Goal: Task Accomplishment & Management: Complete application form

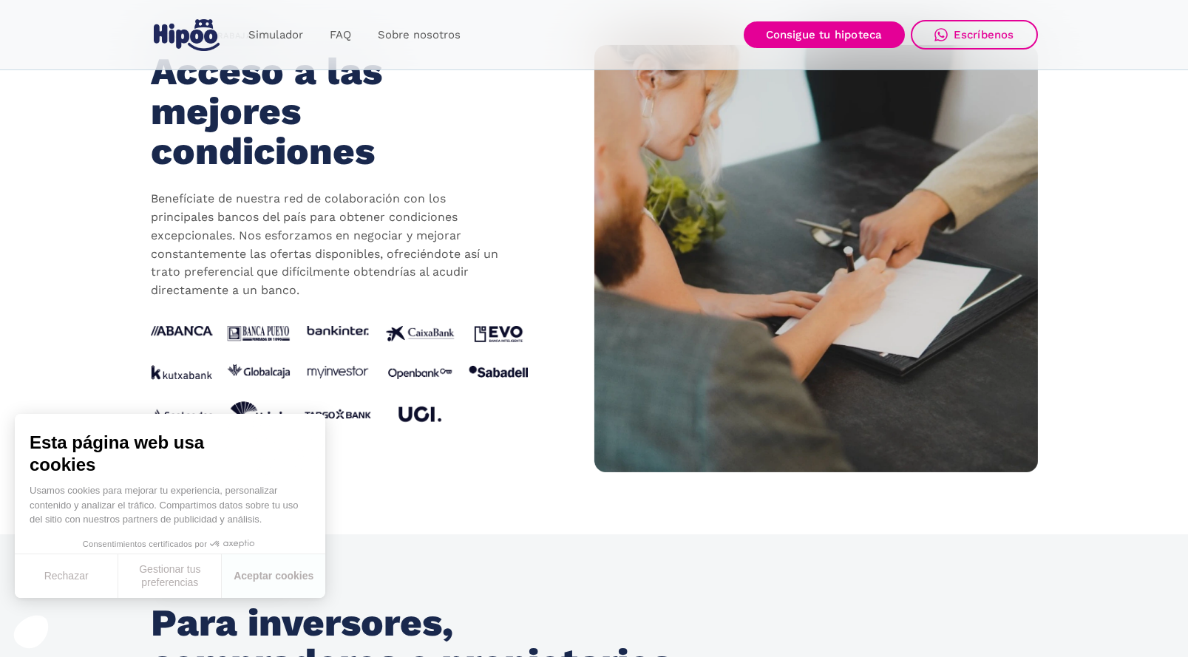
scroll to position [1372, 0]
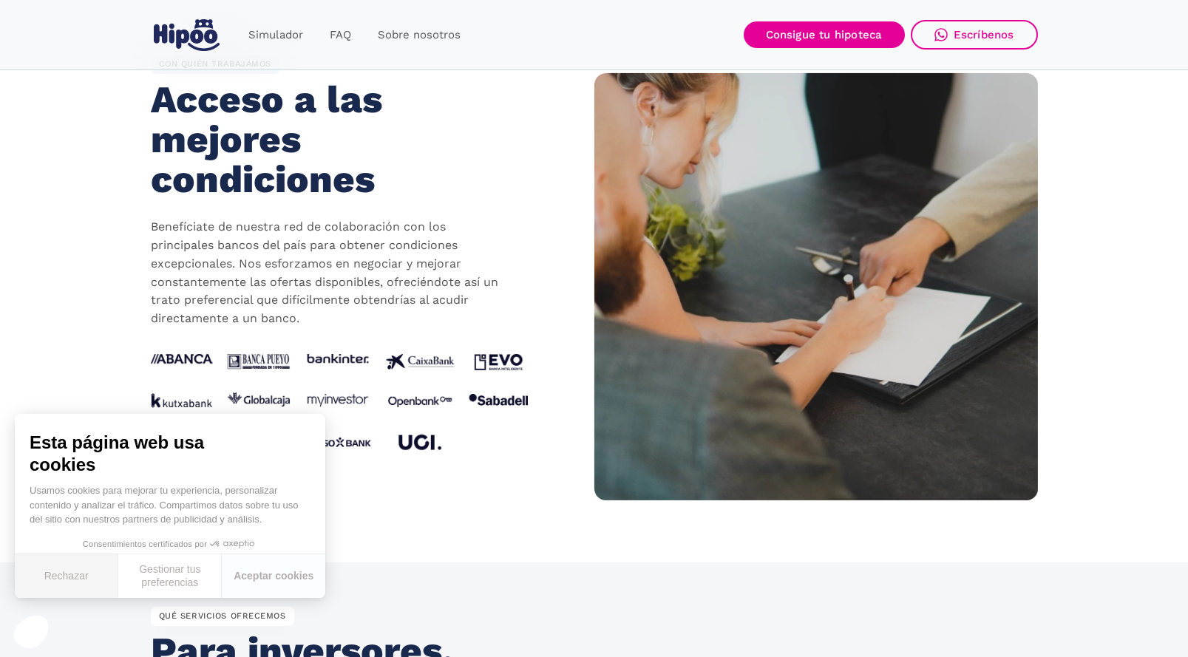
click at [75, 582] on button "Rechazar" at bounding box center [67, 577] width 104 height 44
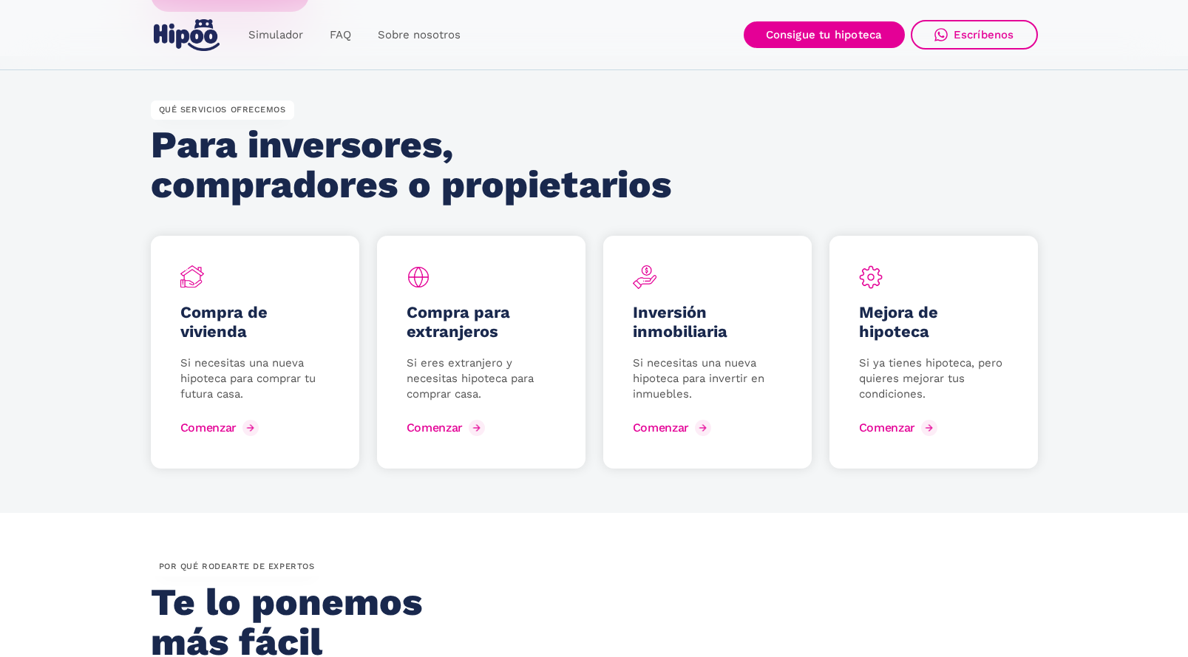
scroll to position [1879, 0]
click at [920, 424] on div "Comenzar" at bounding box center [899, 427] width 56 height 14
click at [818, 29] on link "Consigue tu hipoteca" at bounding box center [824, 34] width 161 height 27
